Goal: Download file/media

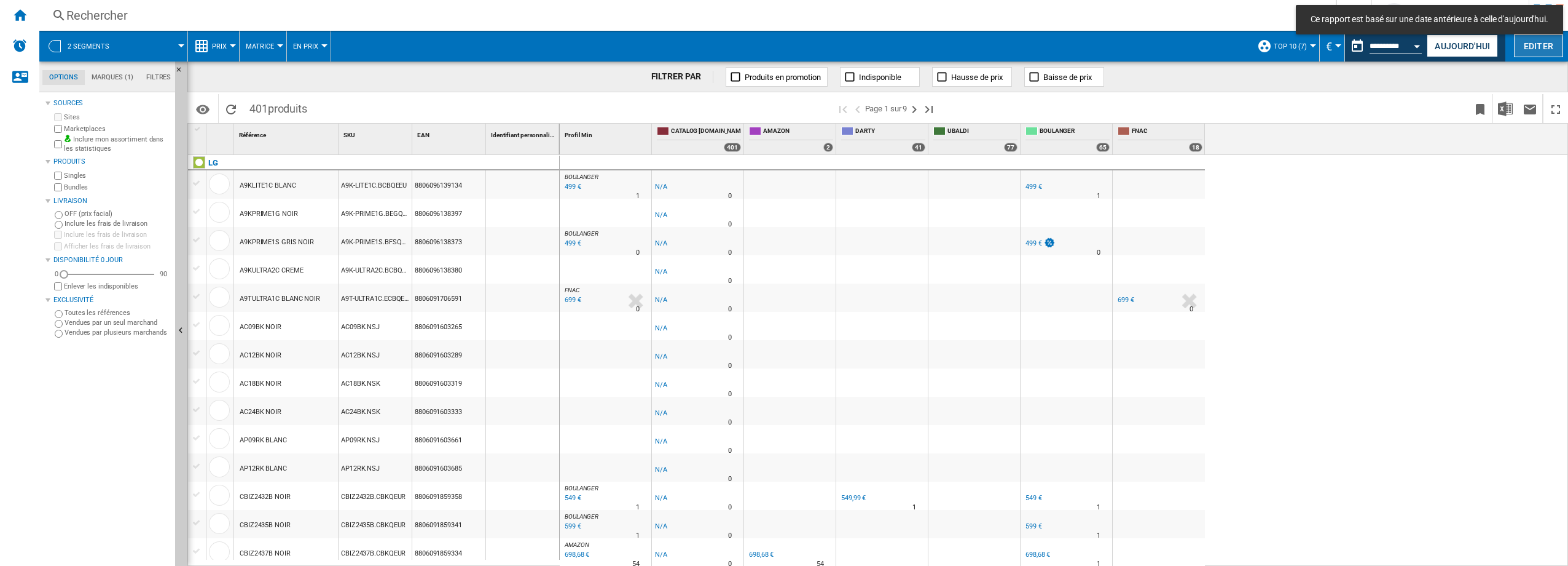
click at [1551, 45] on button "Editer" at bounding box center [1539, 46] width 49 height 23
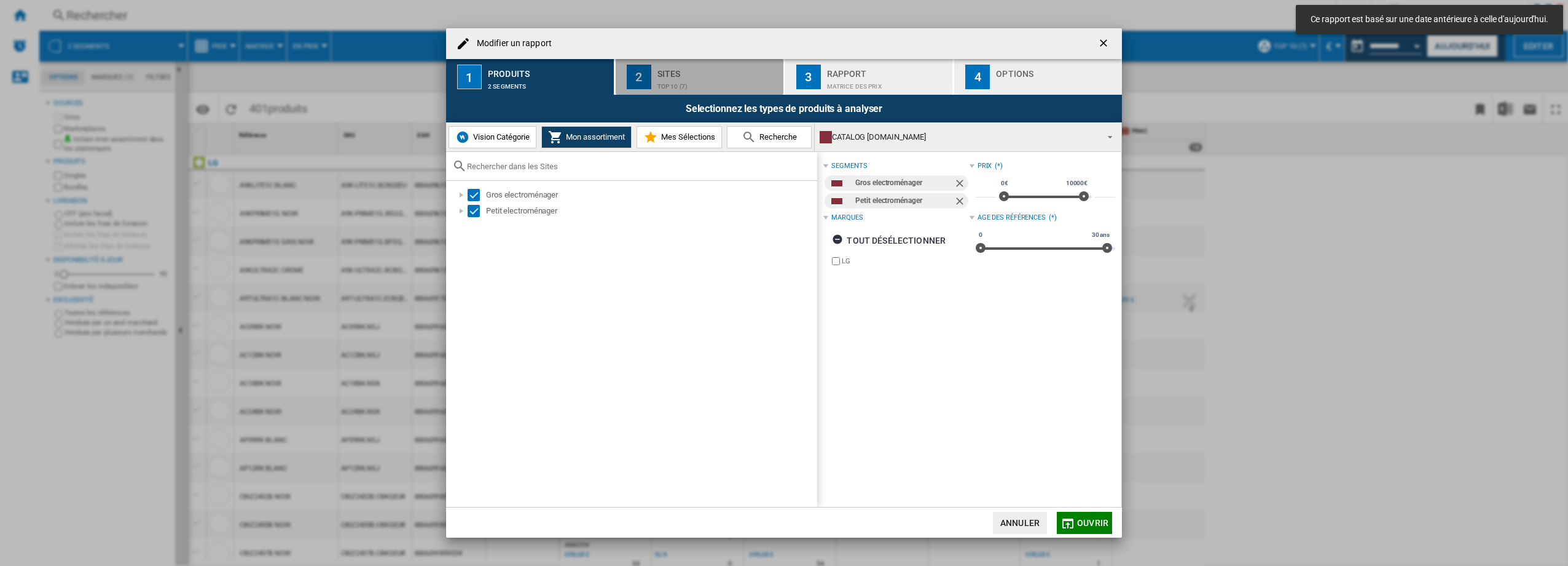
click at [666, 74] on div "Sites" at bounding box center [718, 71] width 121 height 13
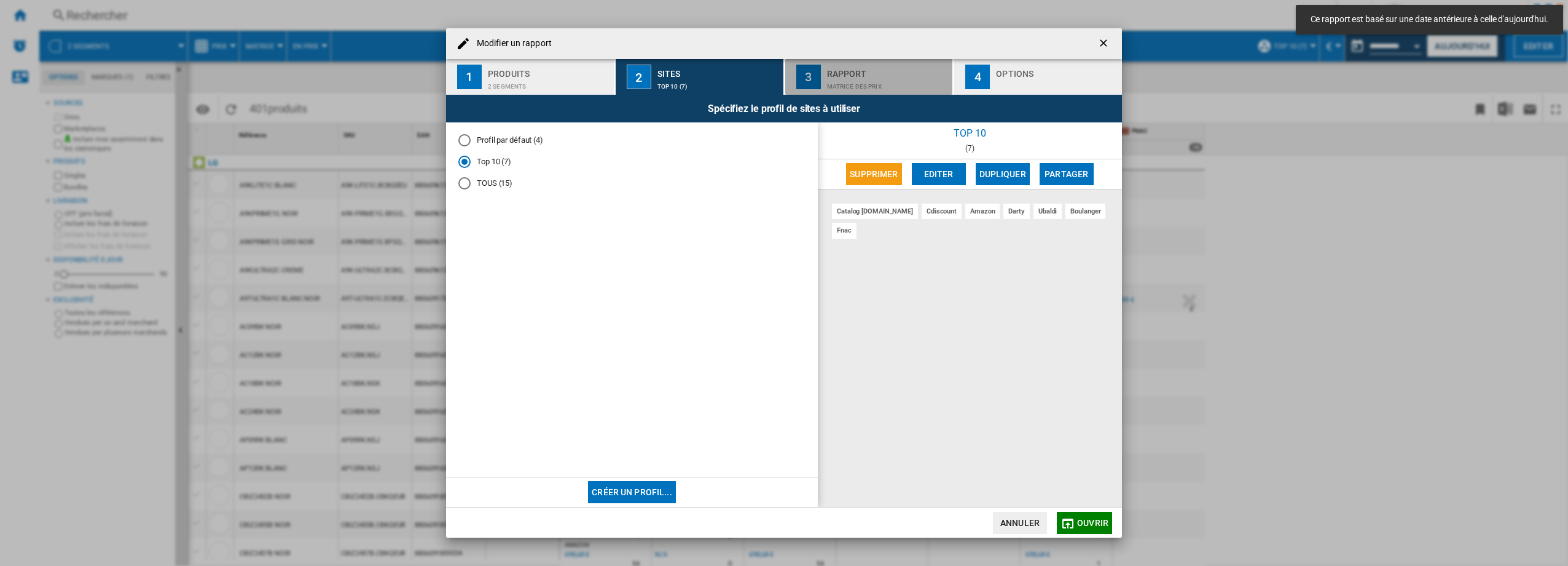
click at [839, 80] on div "Matrice des prix" at bounding box center [887, 83] width 121 height 13
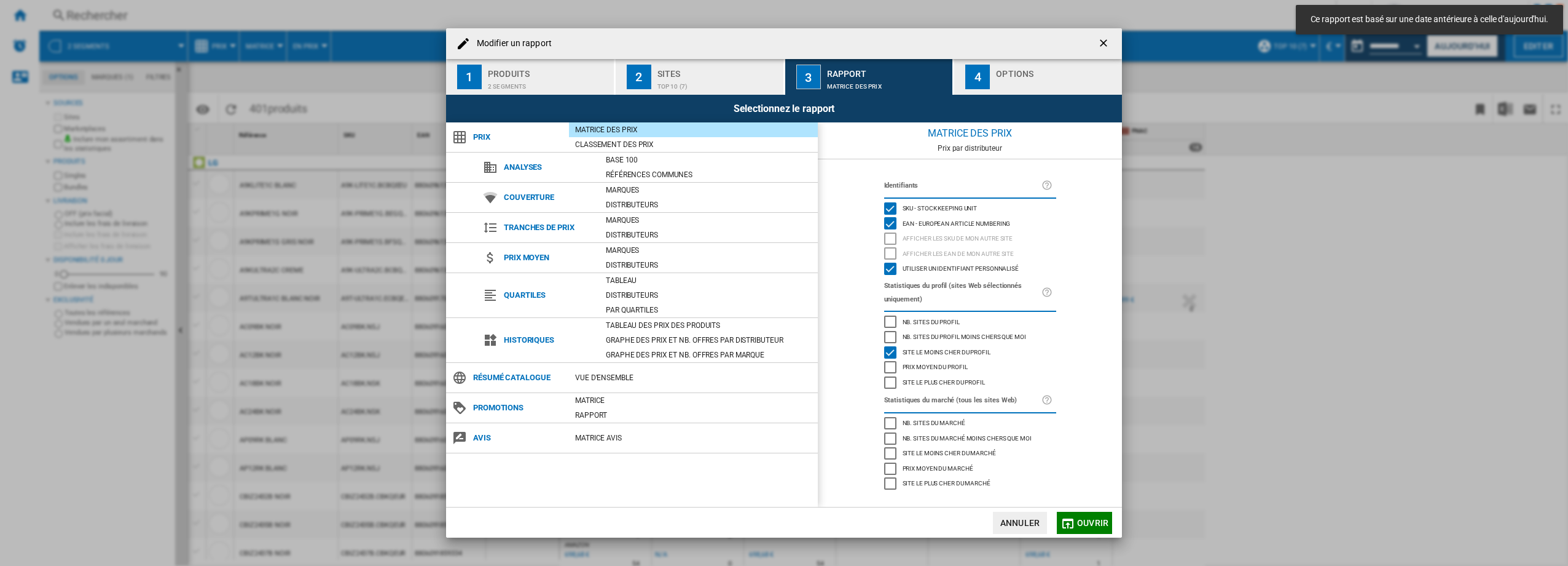
click at [1005, 75] on div "Options" at bounding box center [1056, 71] width 121 height 13
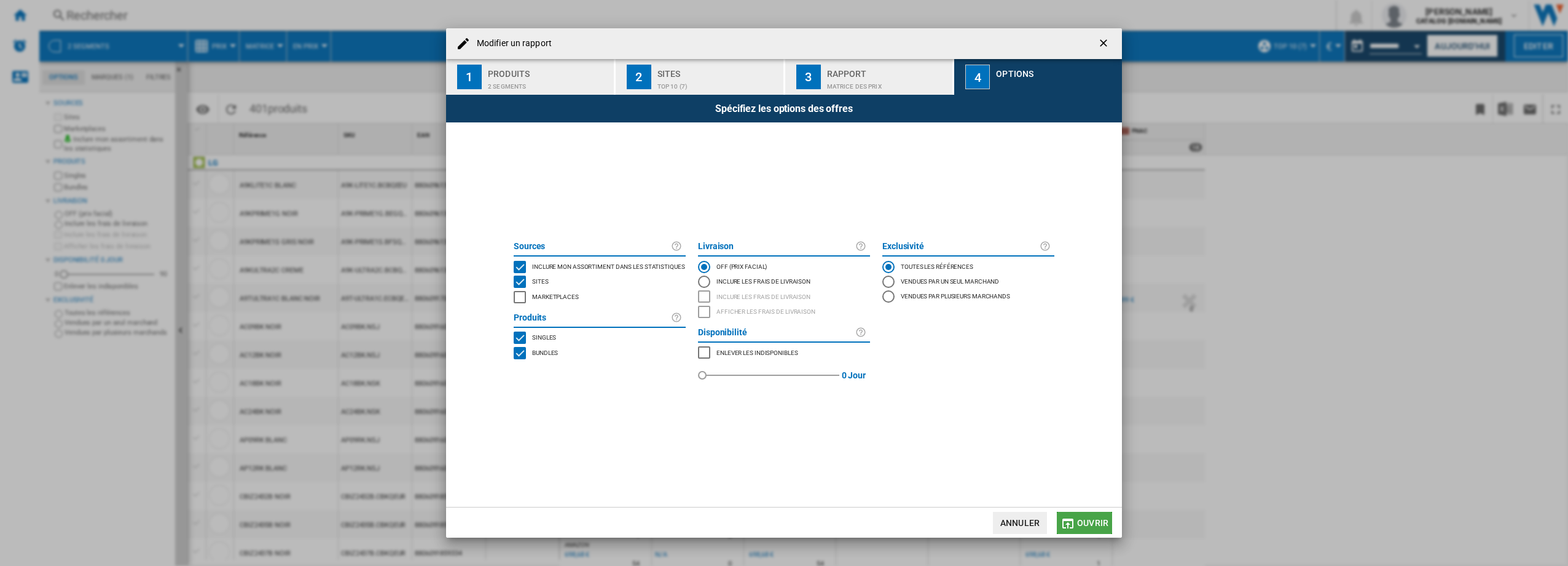
drag, startPoint x: 1093, startPoint y: 519, endPoint x: 1080, endPoint y: 546, distance: 30.0
click at [1089, 527] on span "Ouvrir" at bounding box center [1093, 522] width 31 height 10
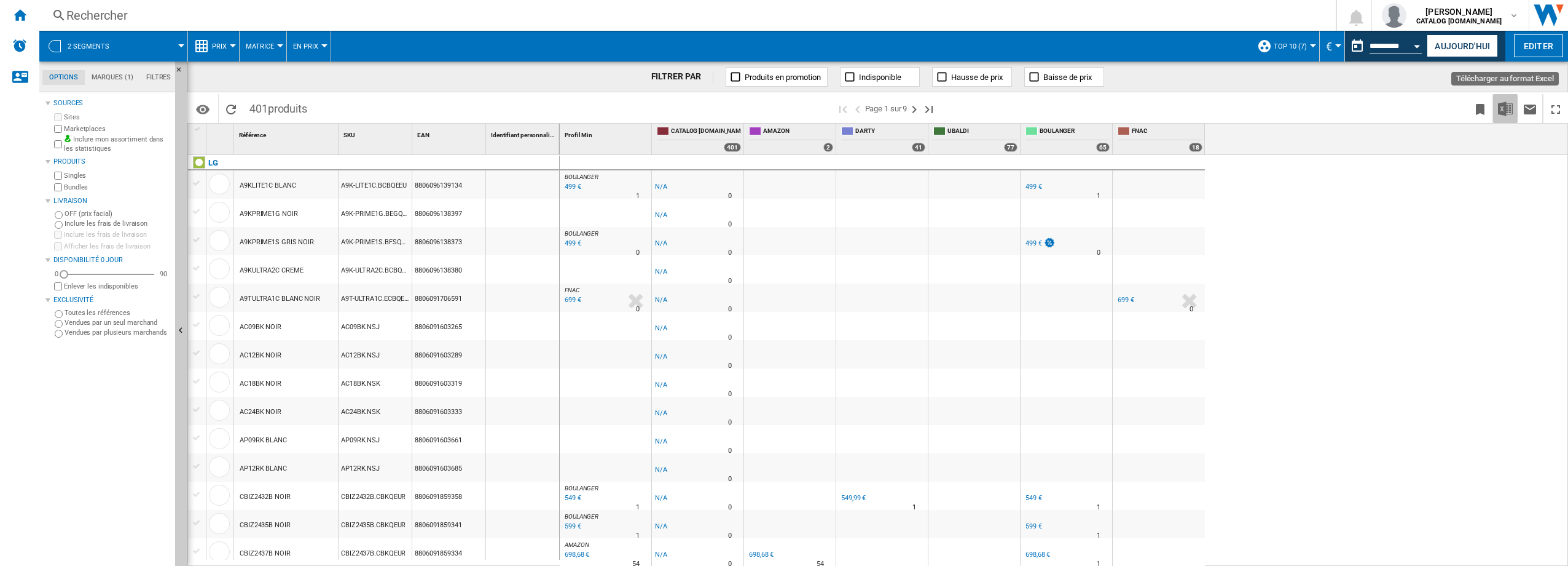
click at [1507, 106] on img "Télécharger au format Excel" at bounding box center [1505, 109] width 15 height 15
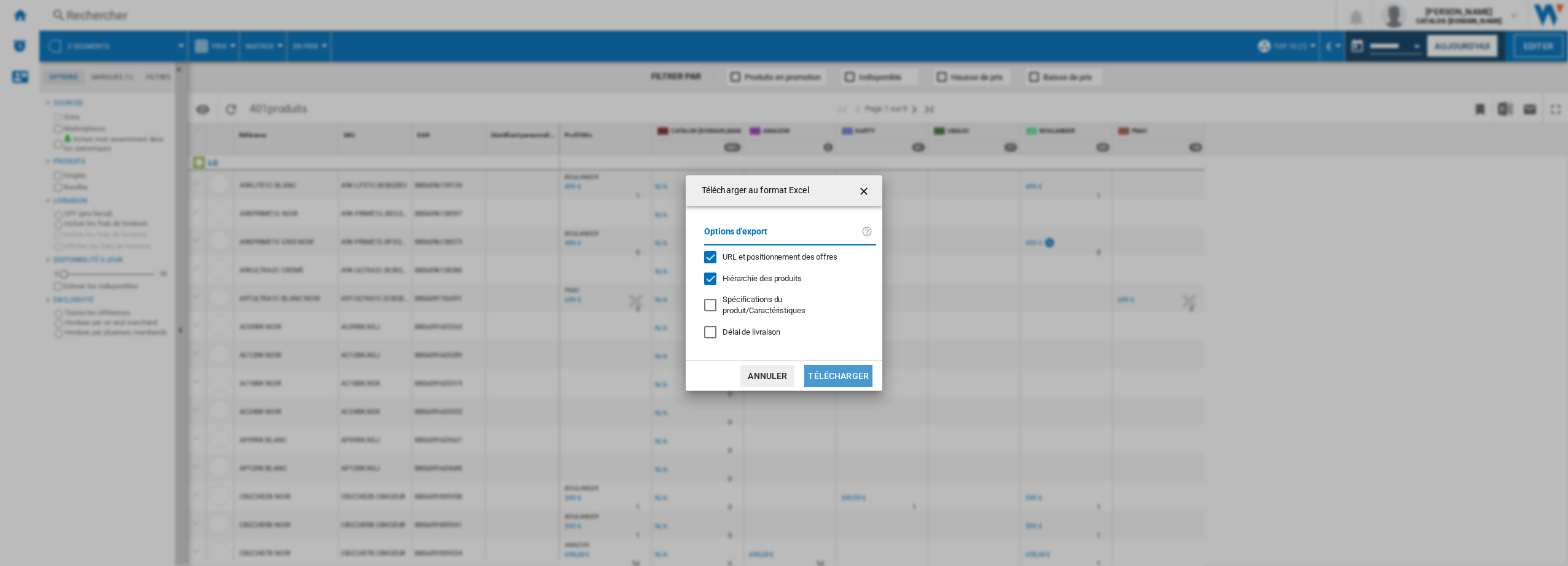
click at [816, 373] on button "Télécharger" at bounding box center [839, 376] width 68 height 22
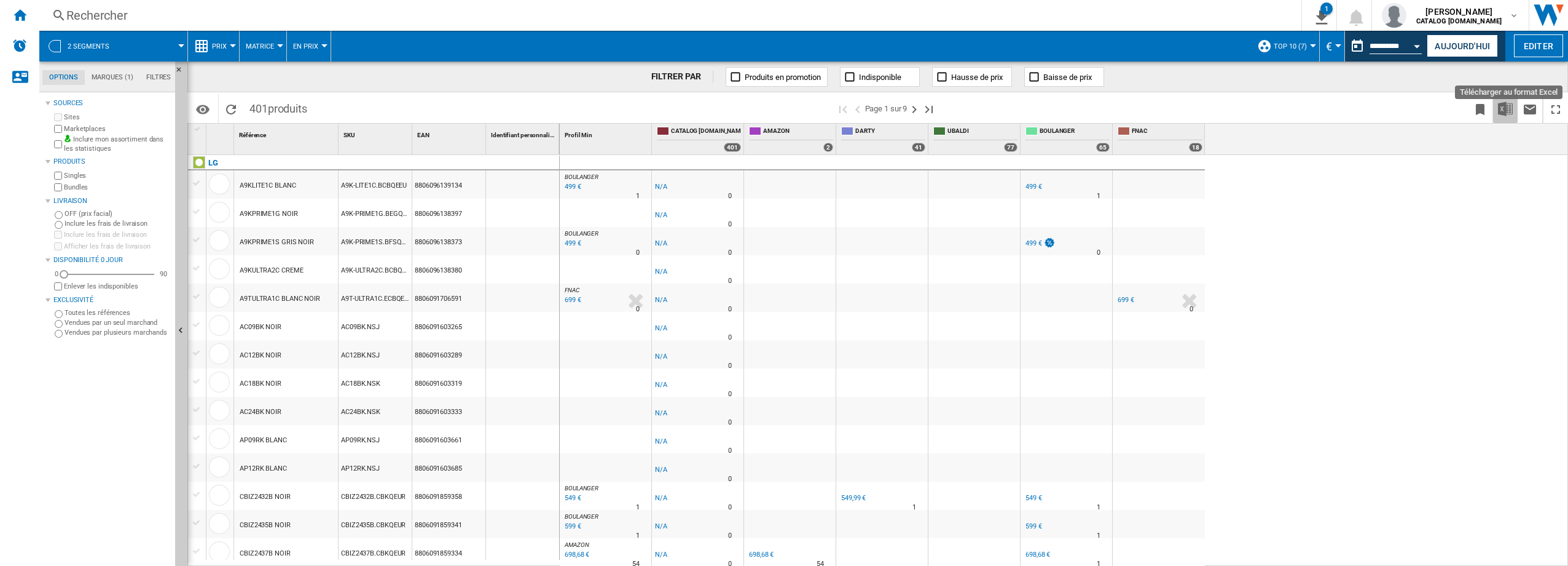
click at [1506, 105] on img "Télécharger au format Excel" at bounding box center [1505, 109] width 15 height 15
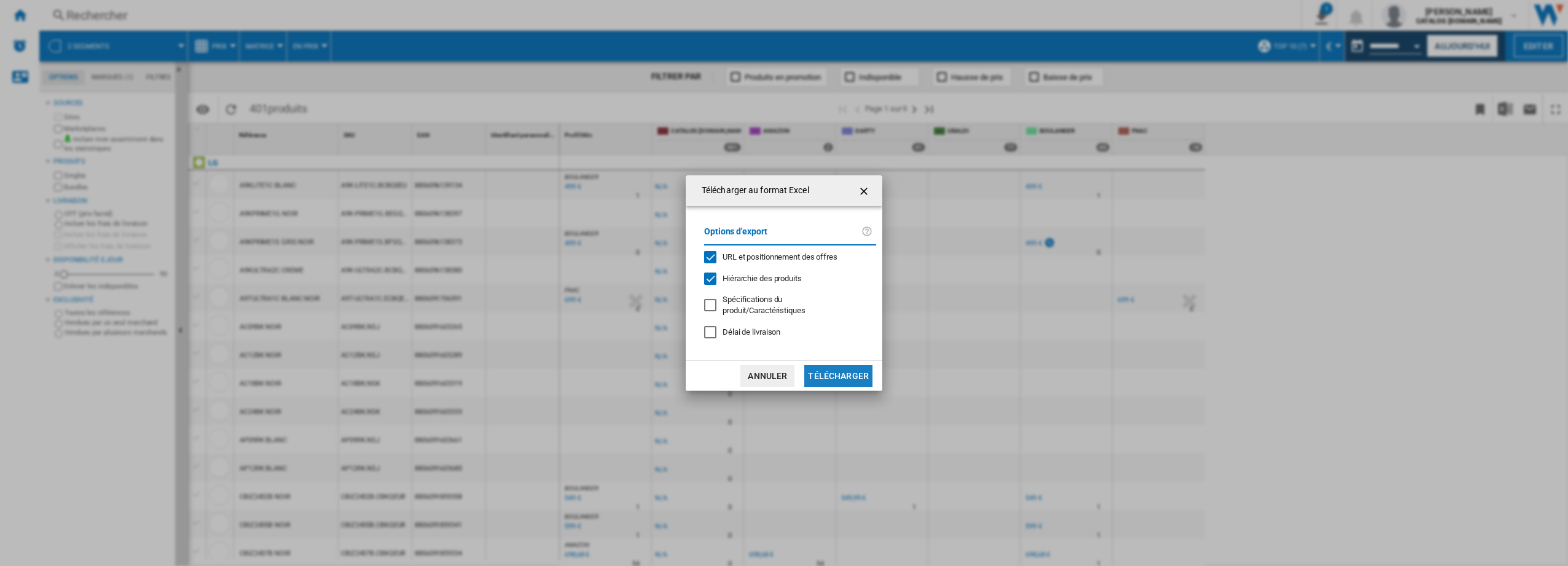
drag, startPoint x: 862, startPoint y: 384, endPoint x: 849, endPoint y: 377, distance: 14.8
click at [849, 377] on button "Télécharger" at bounding box center [839, 376] width 68 height 22
